Goal: Information Seeking & Learning: Learn about a topic

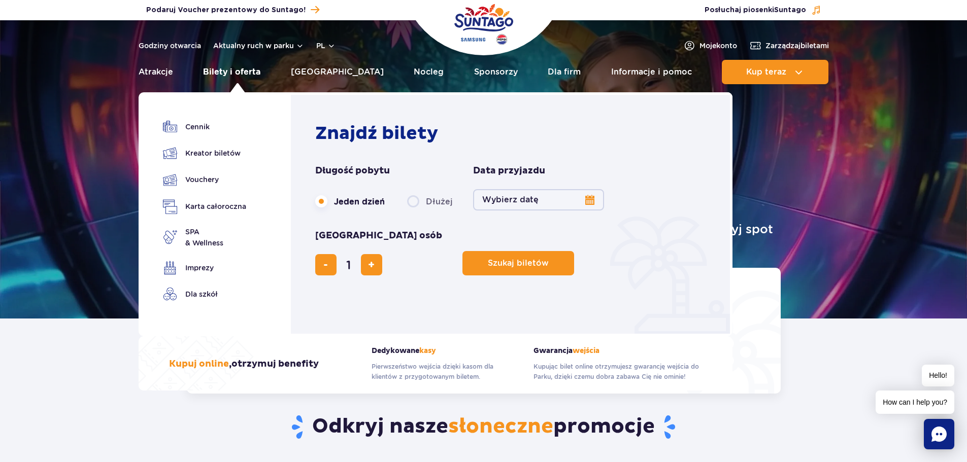
click at [244, 76] on link "Bilety i oferta" at bounding box center [231, 72] width 57 height 24
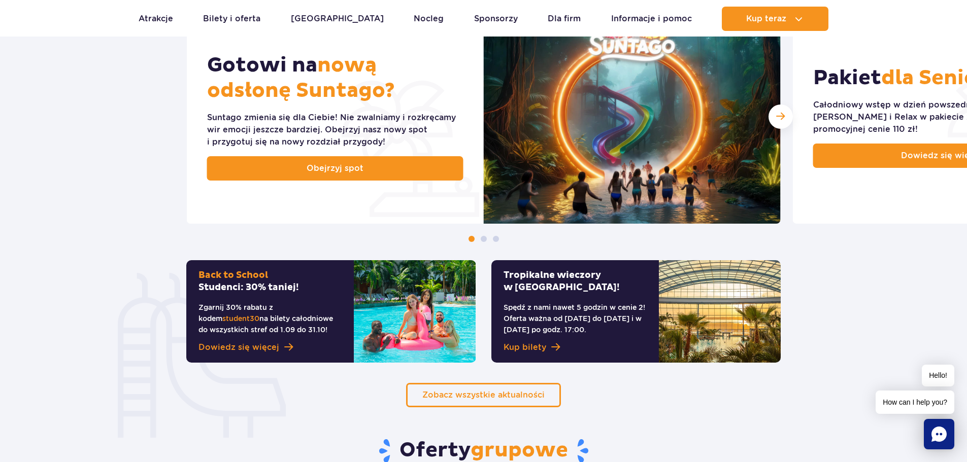
scroll to position [812, 0]
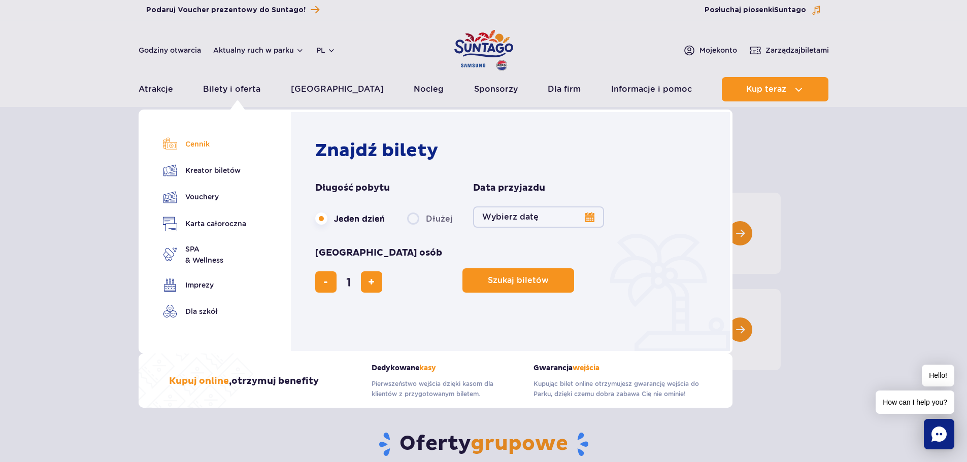
click at [202, 146] on link "Cennik" at bounding box center [204, 144] width 83 height 14
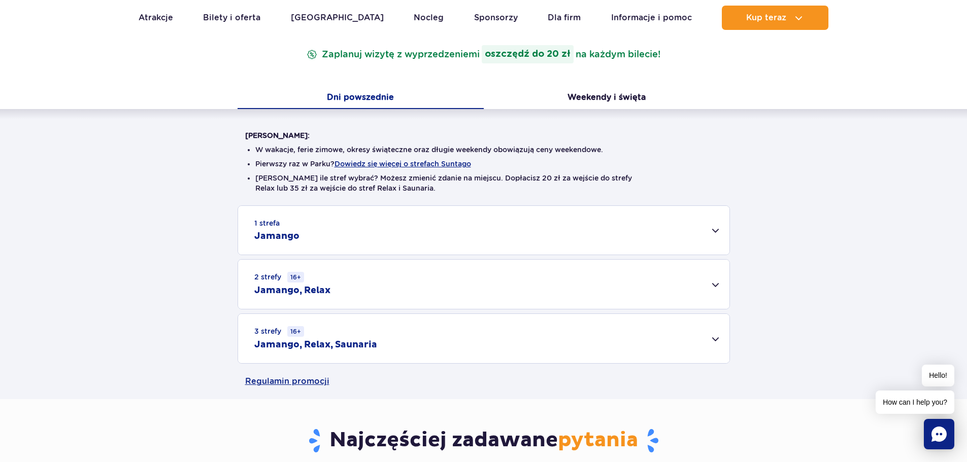
scroll to position [152, 0]
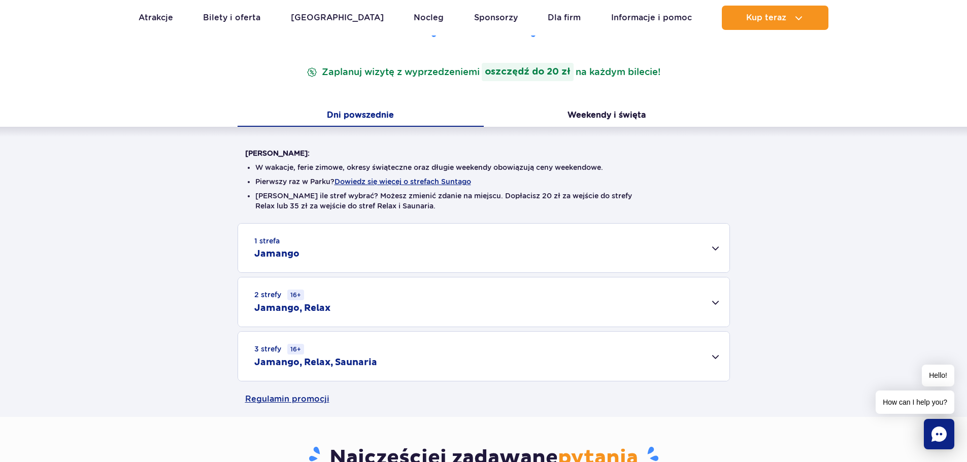
click at [722, 251] on div "1 strefa Jamango" at bounding box center [483, 248] width 491 height 49
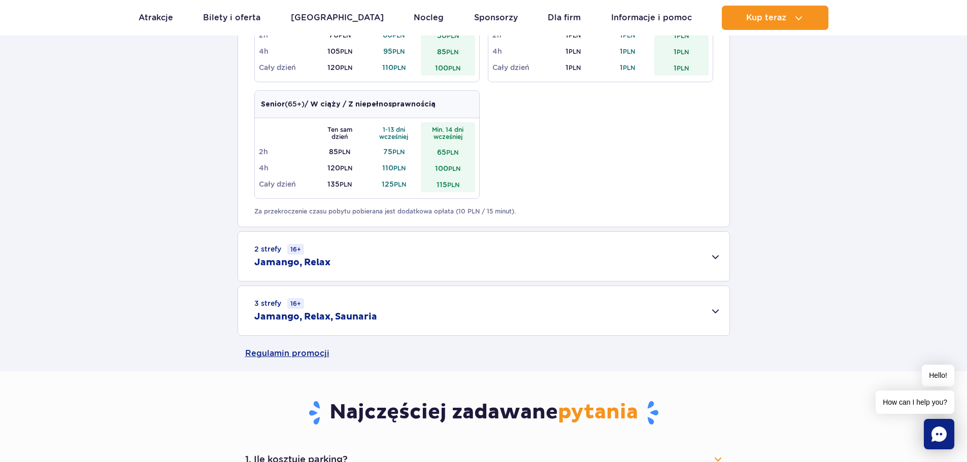
scroll to position [609, 0]
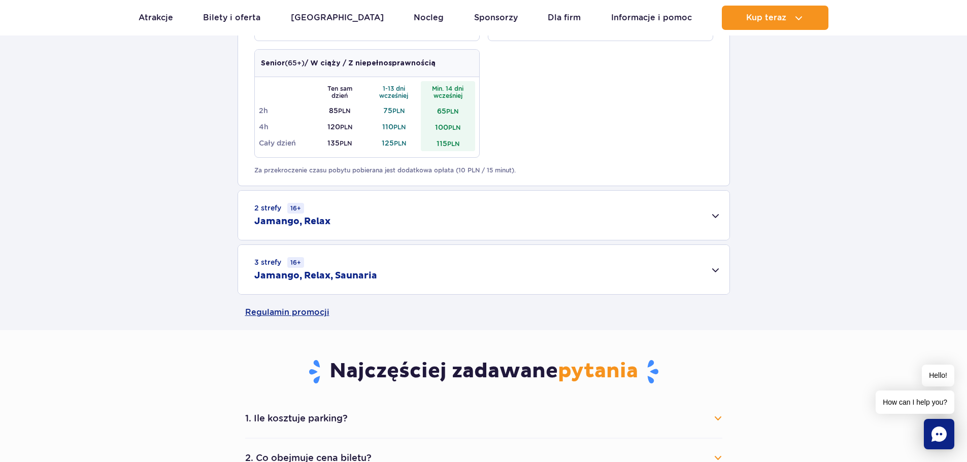
click at [396, 235] on div "2 strefy 16+ Jamango, Relax" at bounding box center [483, 215] width 491 height 49
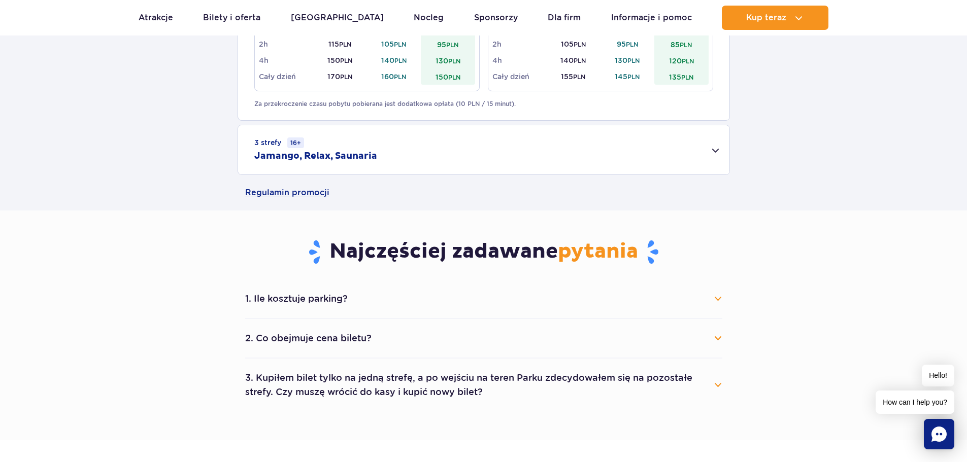
scroll to position [863, 0]
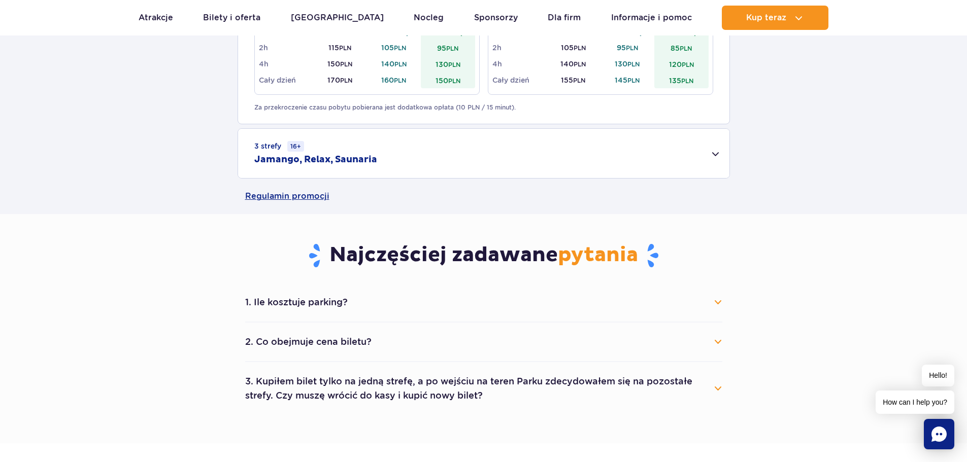
click at [426, 154] on div "3 strefy 16+ Jamango, Relax, Saunaria" at bounding box center [483, 153] width 491 height 49
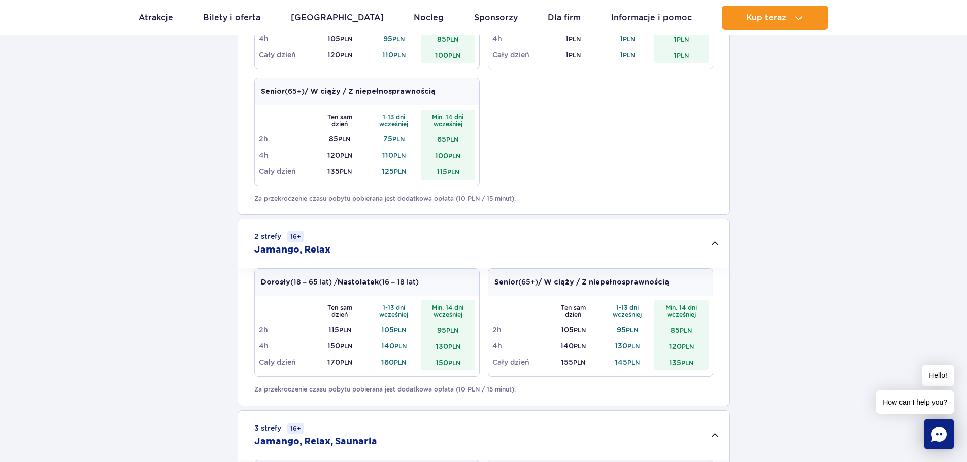
scroll to position [558, 0]
